Goal: Transaction & Acquisition: Download file/media

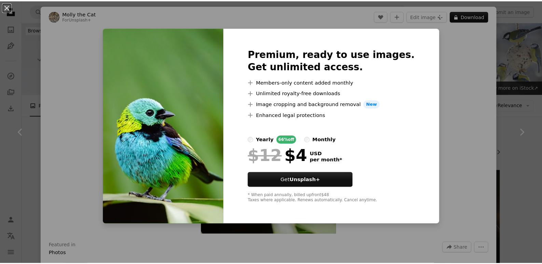
scroll to position [307, 0]
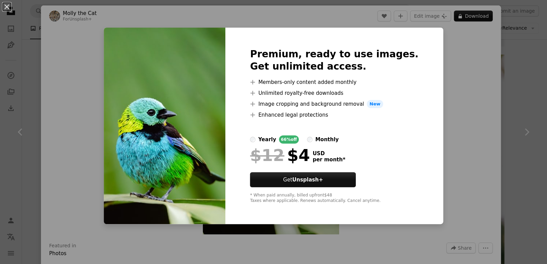
click at [455, 103] on div "An X shape Premium, ready to use images. Get unlimited access. A plus sign Memb…" at bounding box center [273, 132] width 547 height 264
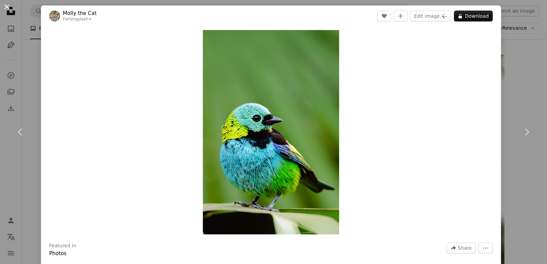
click at [5, 6] on button "An X shape" at bounding box center [7, 7] width 8 height 8
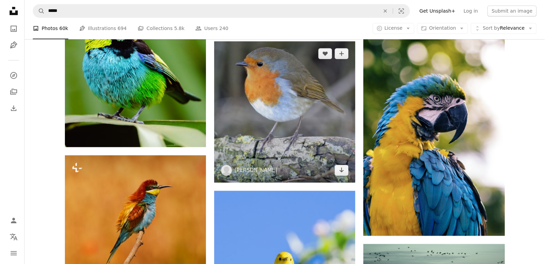
scroll to position [341, 0]
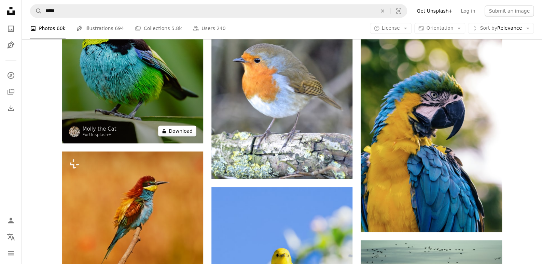
click at [185, 132] on button "A lock Download" at bounding box center [177, 131] width 38 height 11
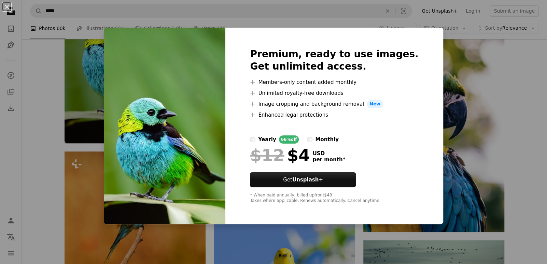
click at [461, 116] on div "An X shape Premium, ready to use images. Get unlimited access. A plus sign Memb…" at bounding box center [273, 132] width 547 height 264
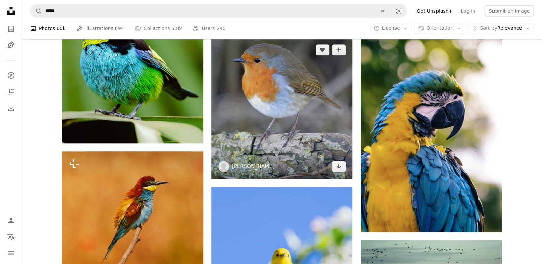
click at [244, 131] on img at bounding box center [281, 108] width 141 height 141
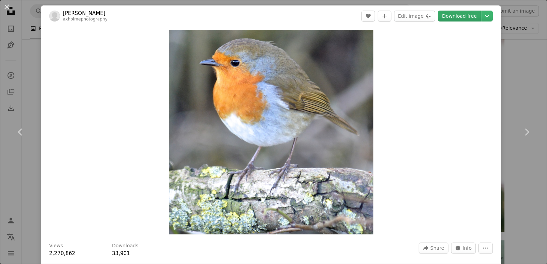
click at [461, 16] on link "Download free" at bounding box center [459, 16] width 43 height 11
